Goal: Information Seeking & Learning: Learn about a topic

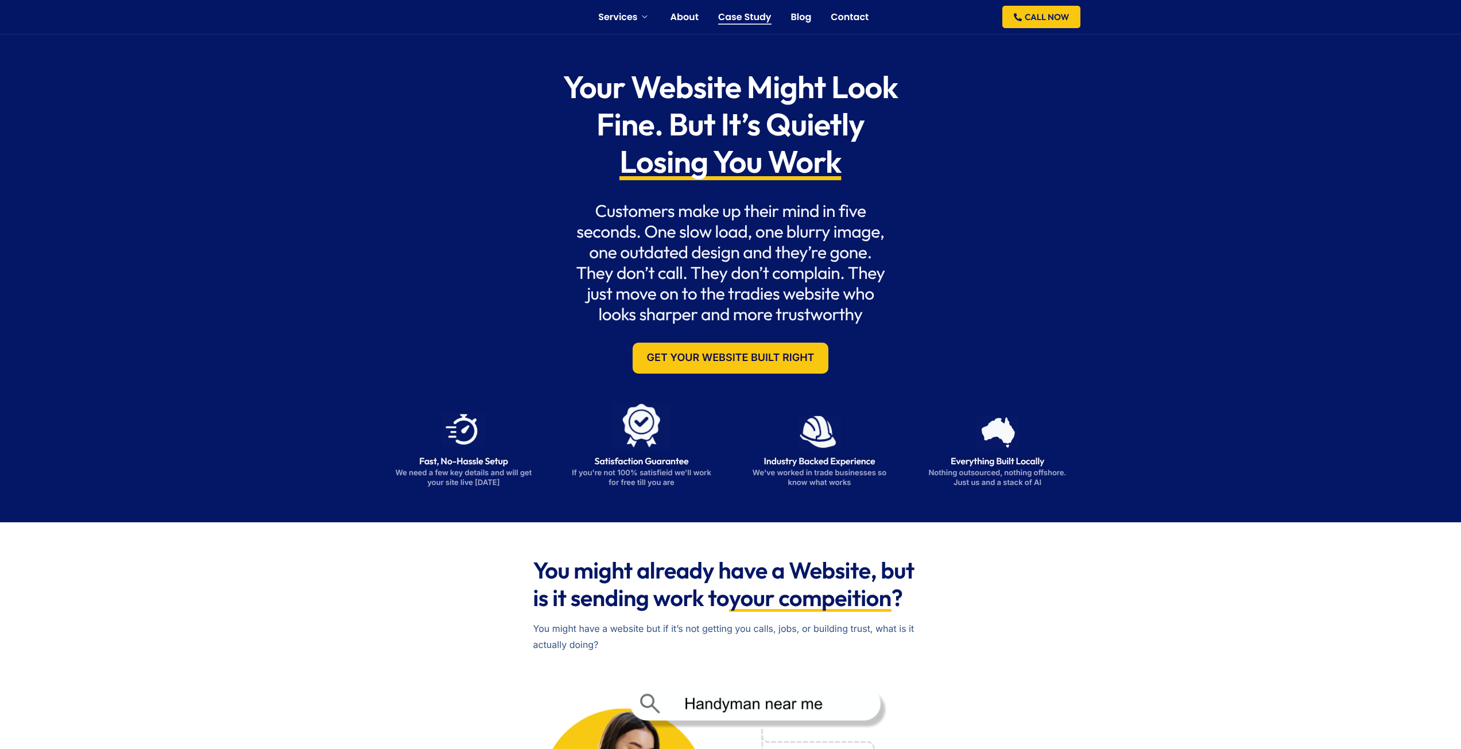
click at [727, 14] on link "Case Study" at bounding box center [744, 17] width 53 height 9
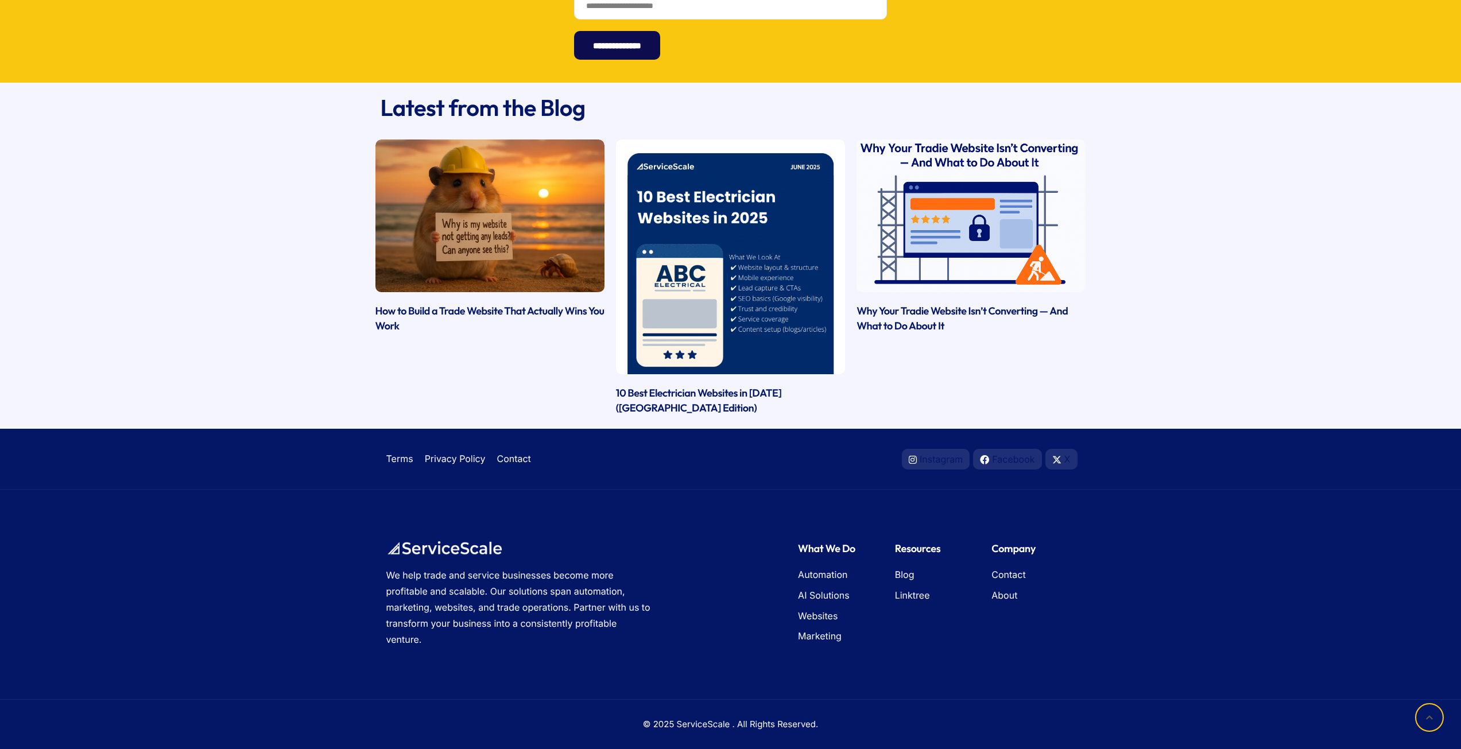
scroll to position [3190, 0]
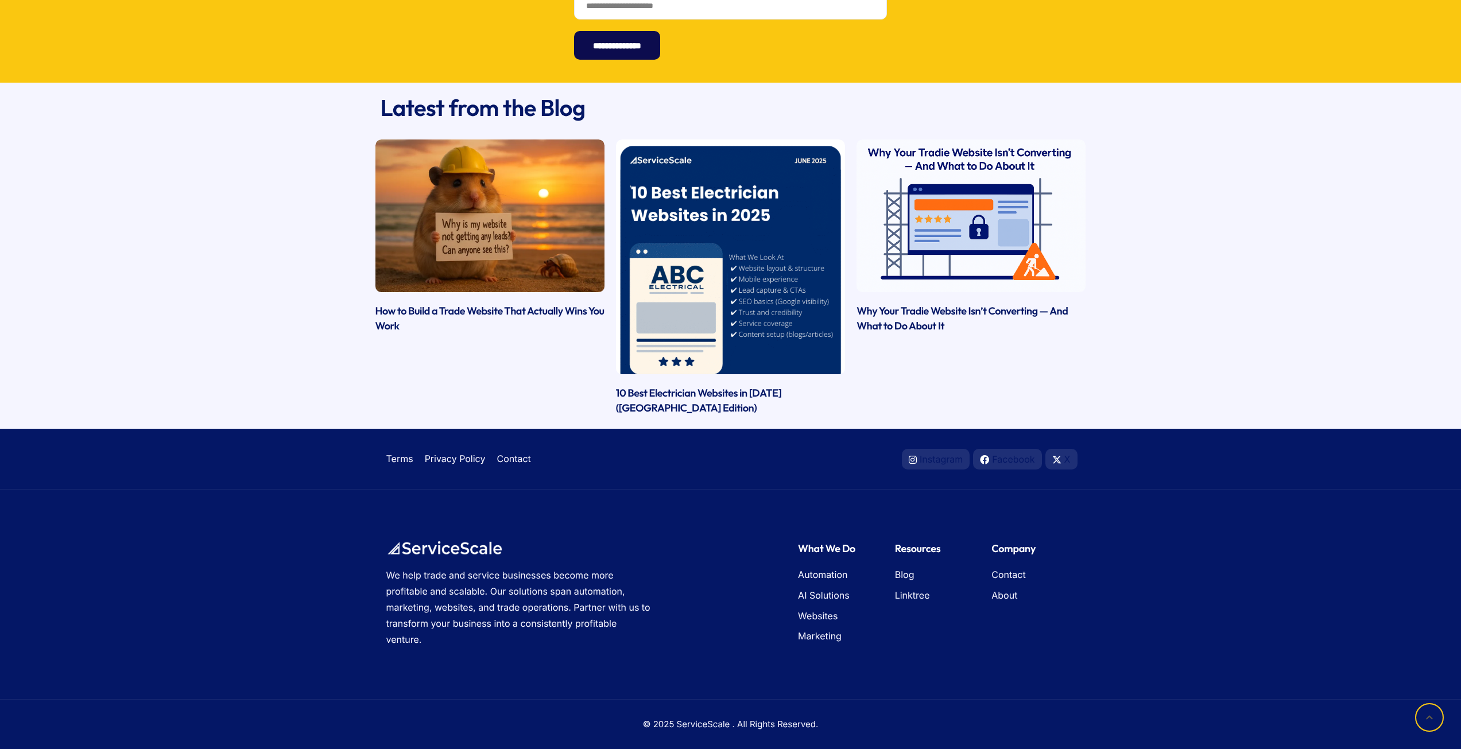
click at [740, 252] on link at bounding box center [730, 256] width 229 height 235
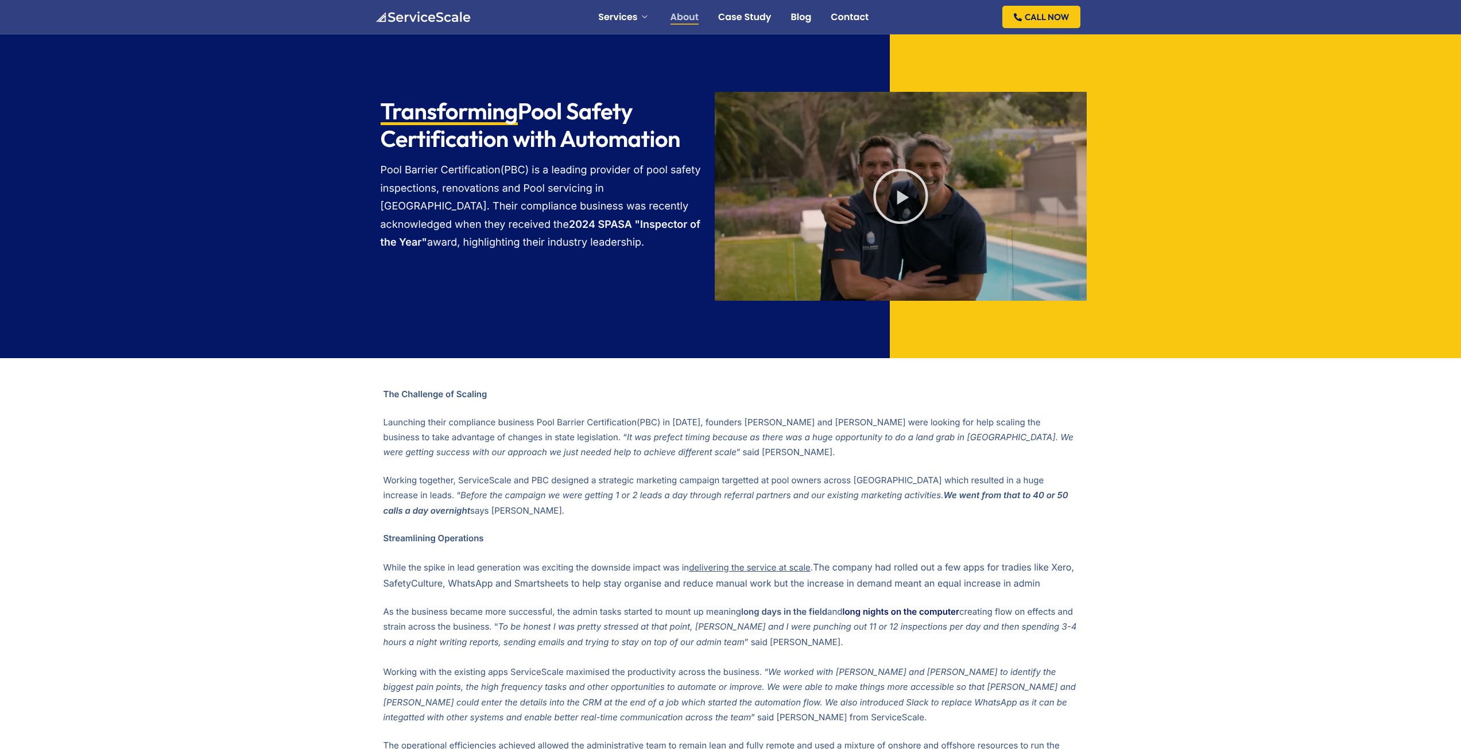
click at [682, 19] on link "About" at bounding box center [684, 17] width 28 height 9
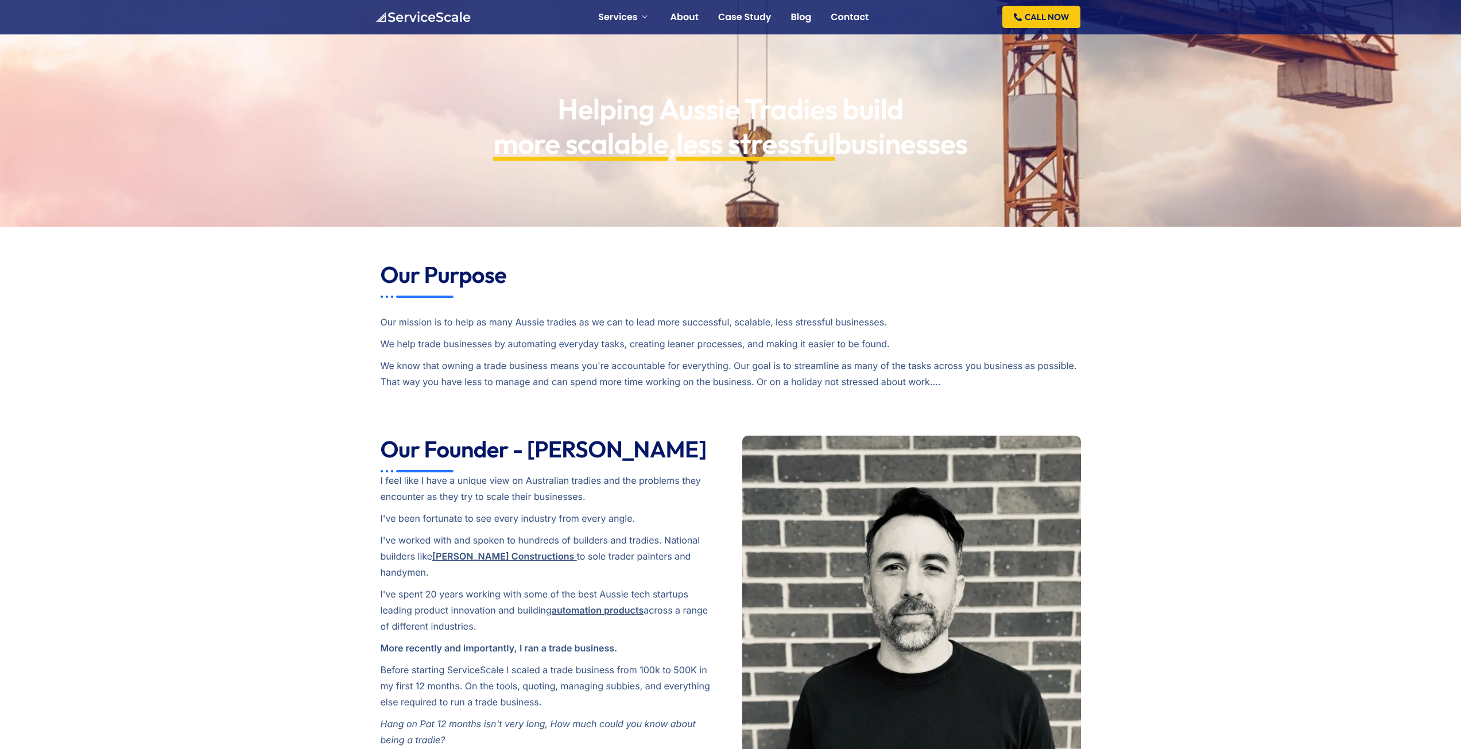
click at [389, 12] on img at bounding box center [423, 16] width 96 height 11
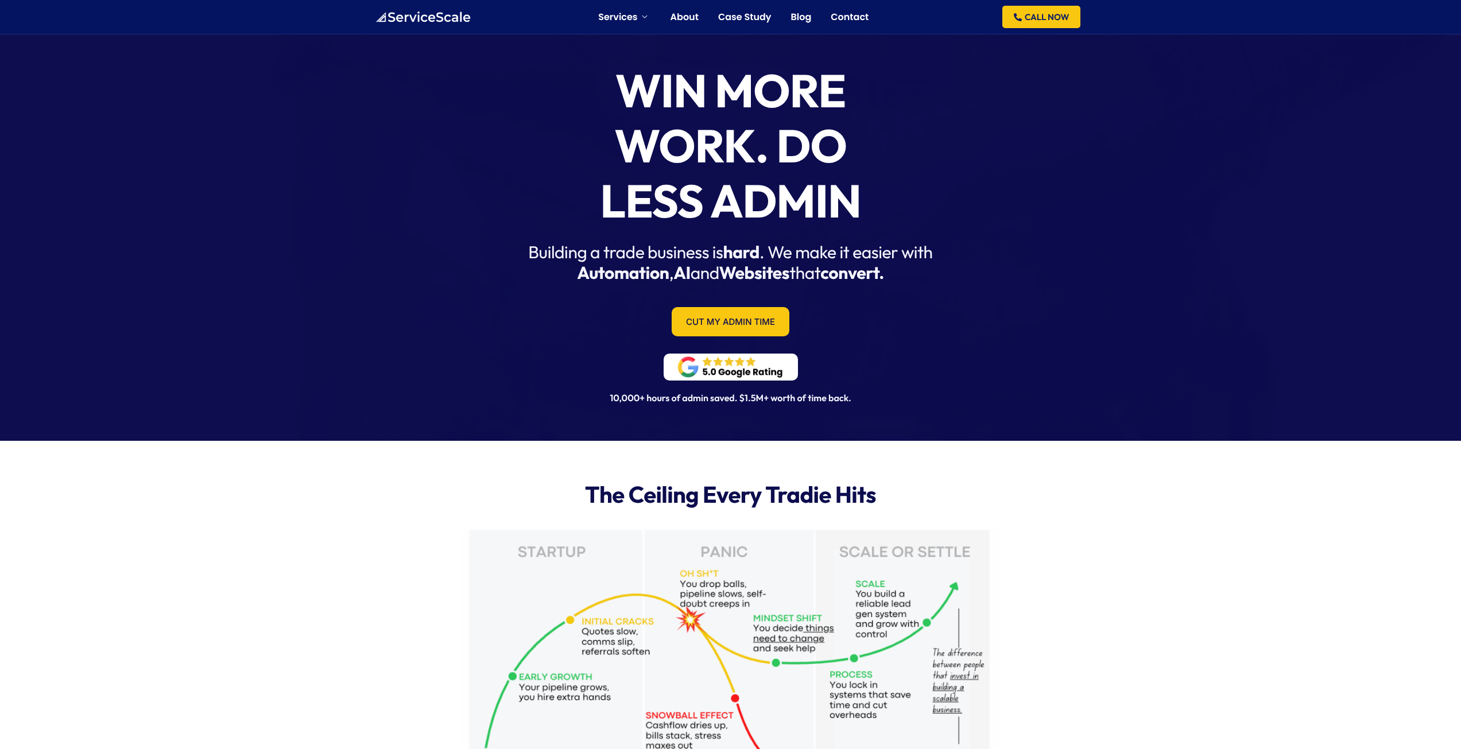
click at [435, 12] on img at bounding box center [423, 16] width 96 height 11
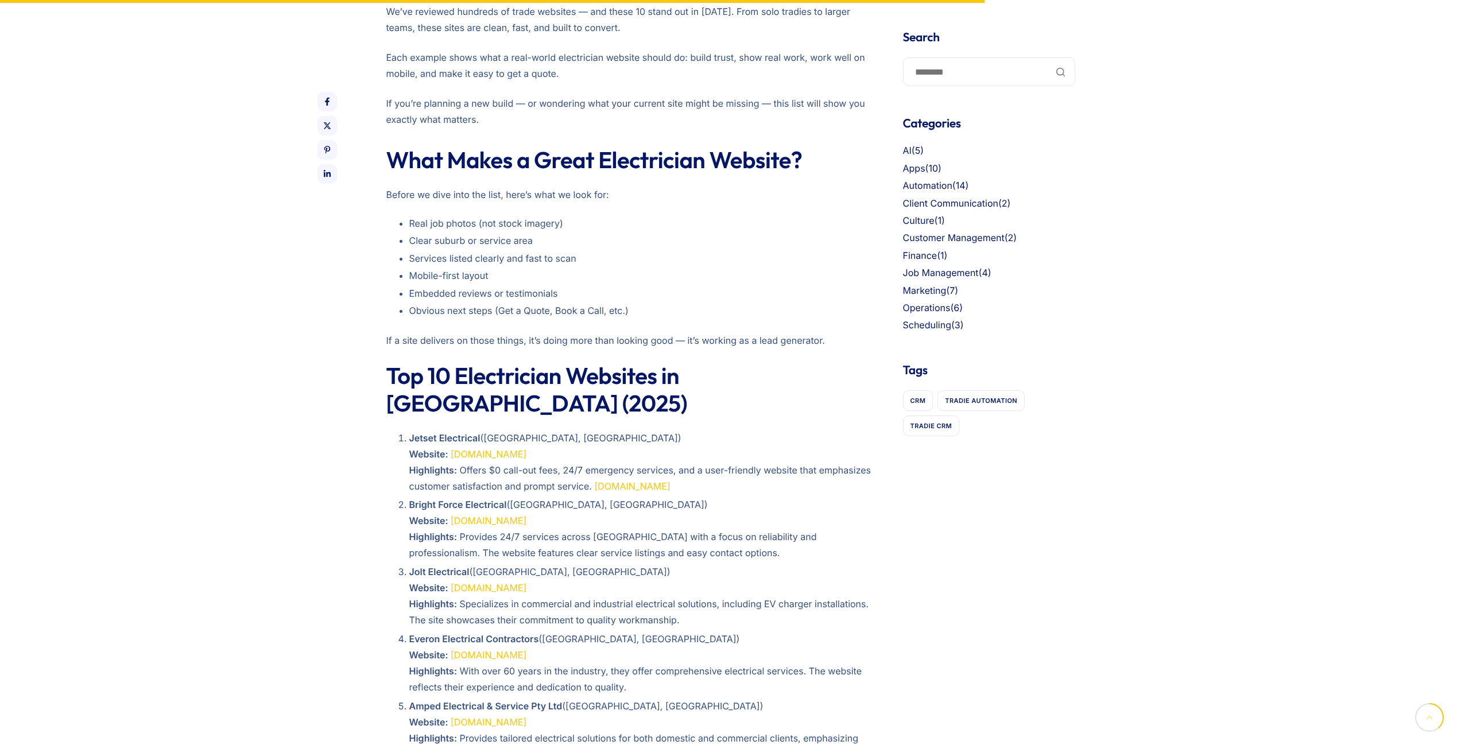
scroll to position [804, 0]
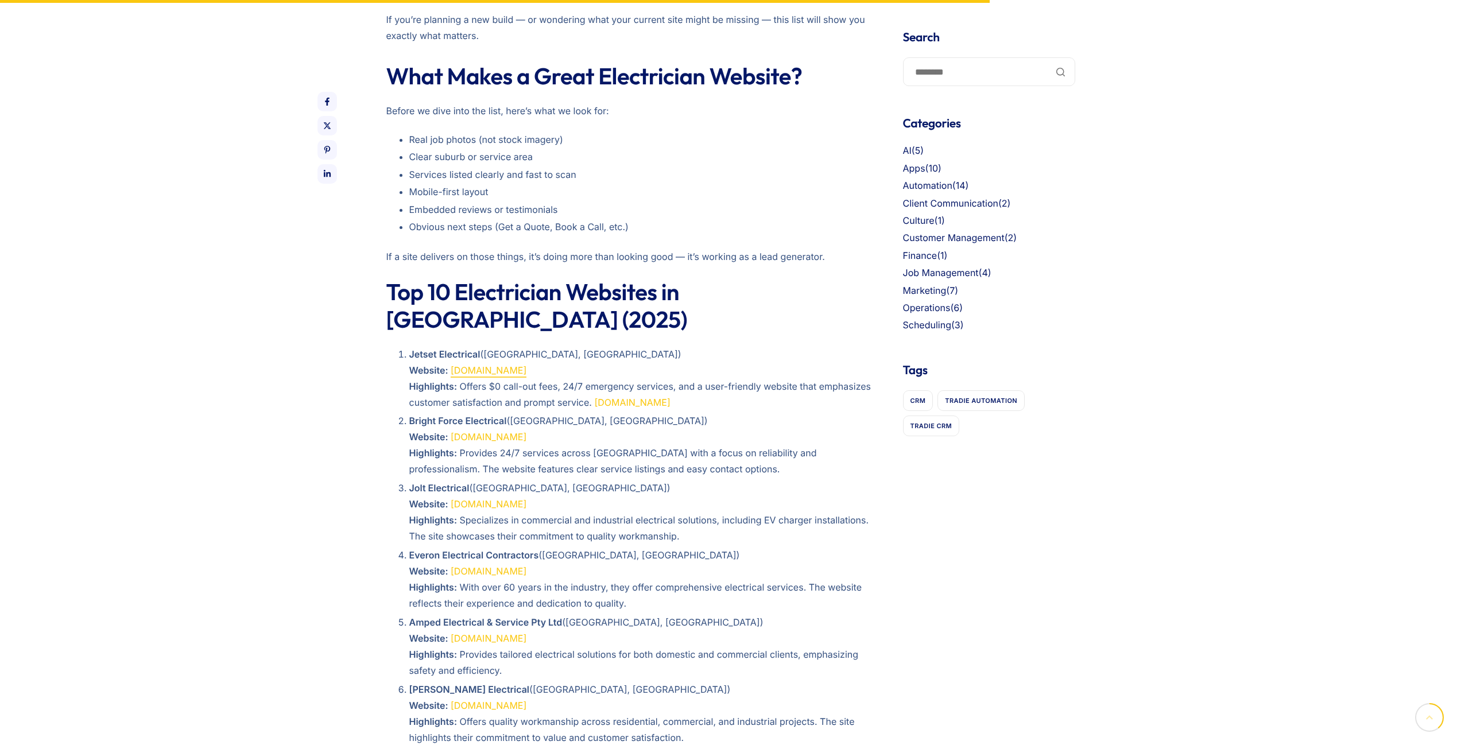
click at [464, 364] on link "jetsetelectrical.com" at bounding box center [489, 369] width 76 height 11
click at [517, 431] on link "brightforceelectrical.com.au" at bounding box center [489, 436] width 76 height 11
click at [478, 498] on link "joltelectrical.com.au" at bounding box center [489, 503] width 76 height 11
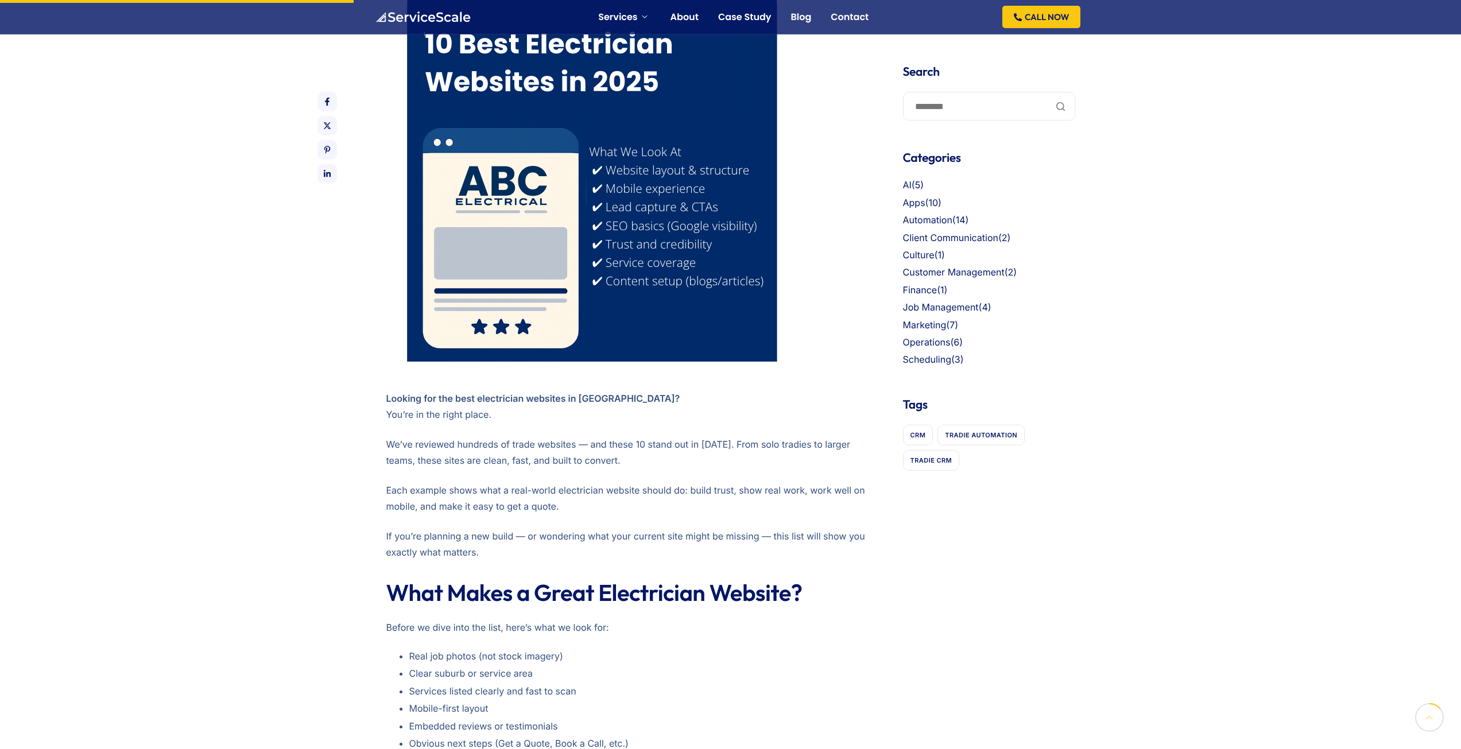
scroll to position [0, 0]
